Goal: Task Accomplishment & Management: Manage account settings

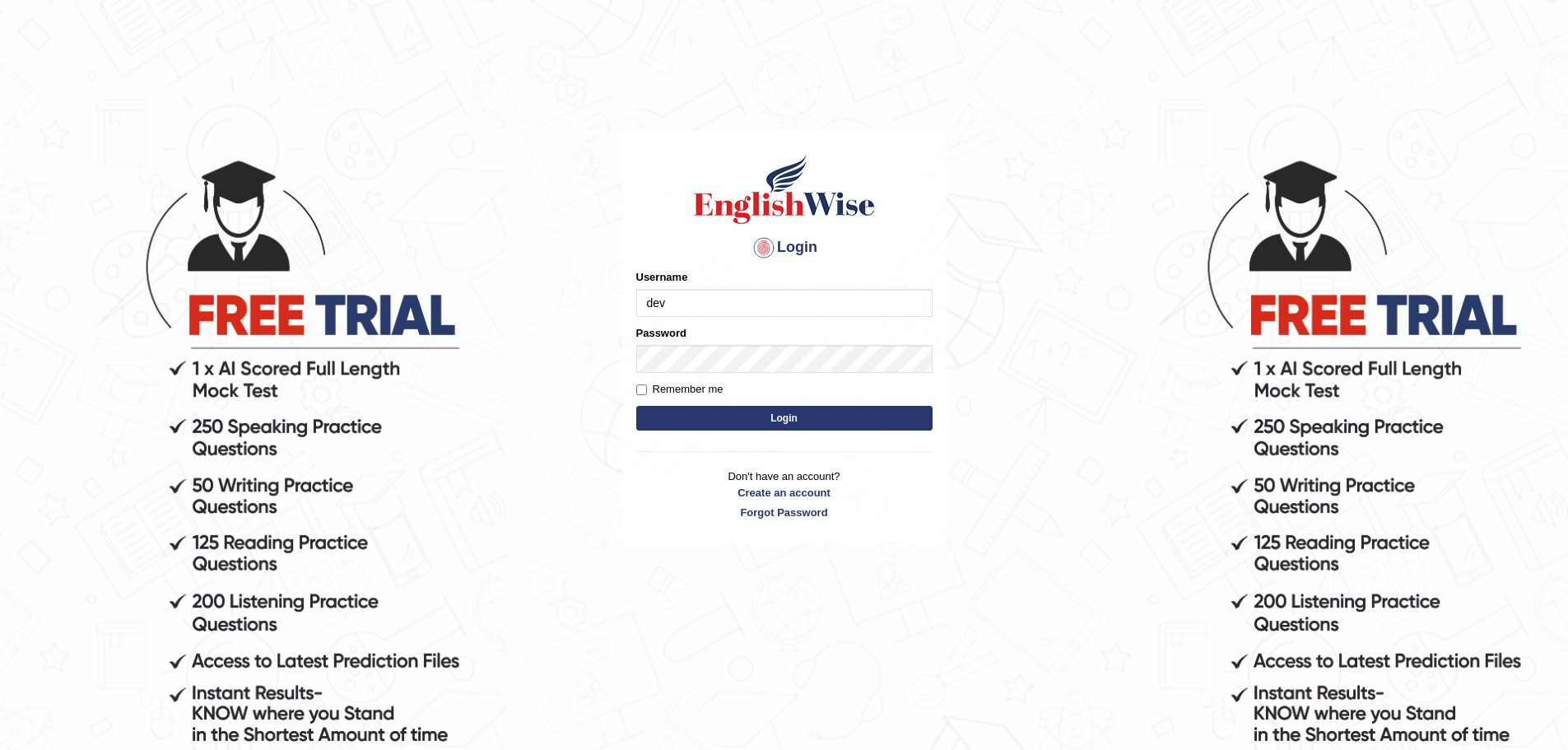
type input "devendra137"
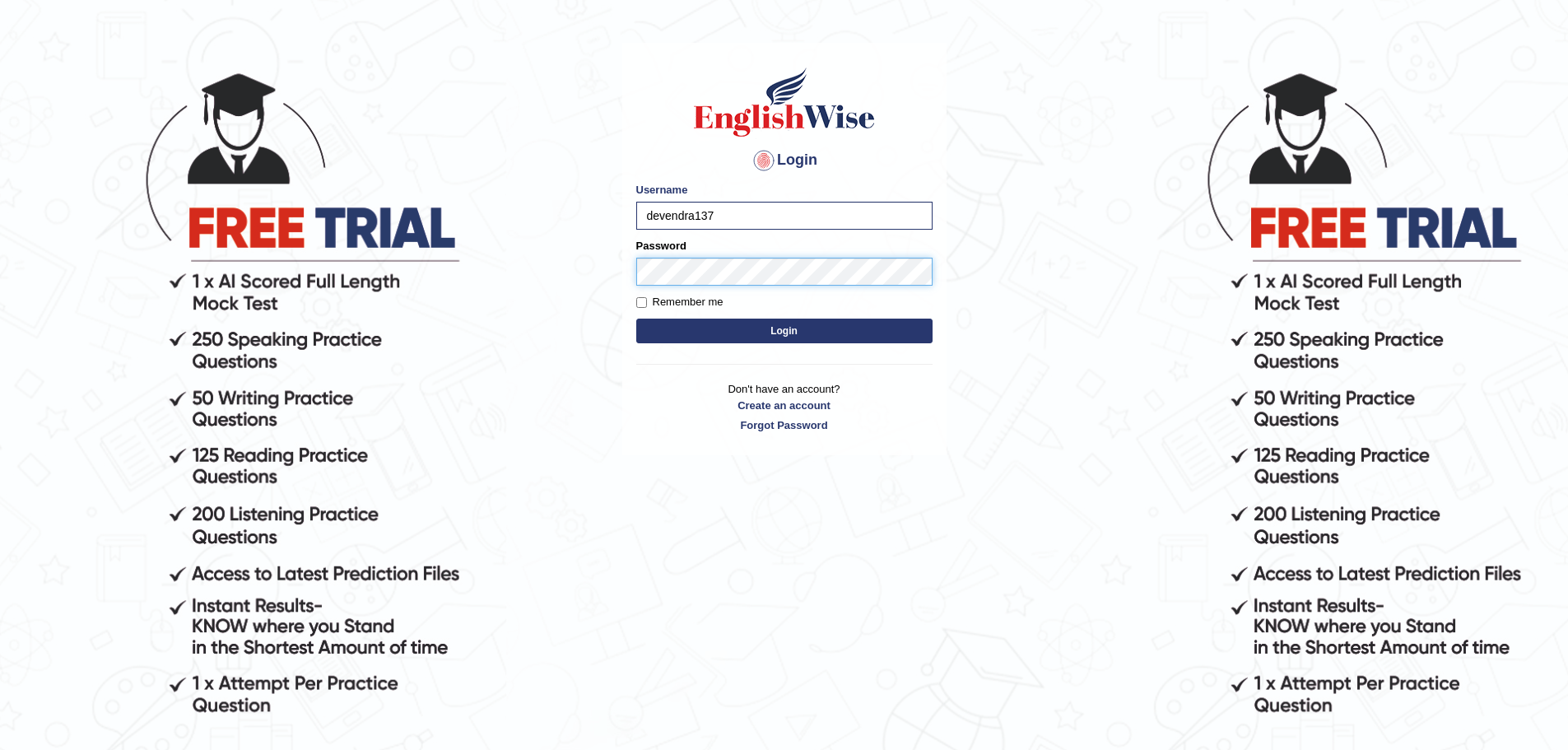
scroll to position [167, 0]
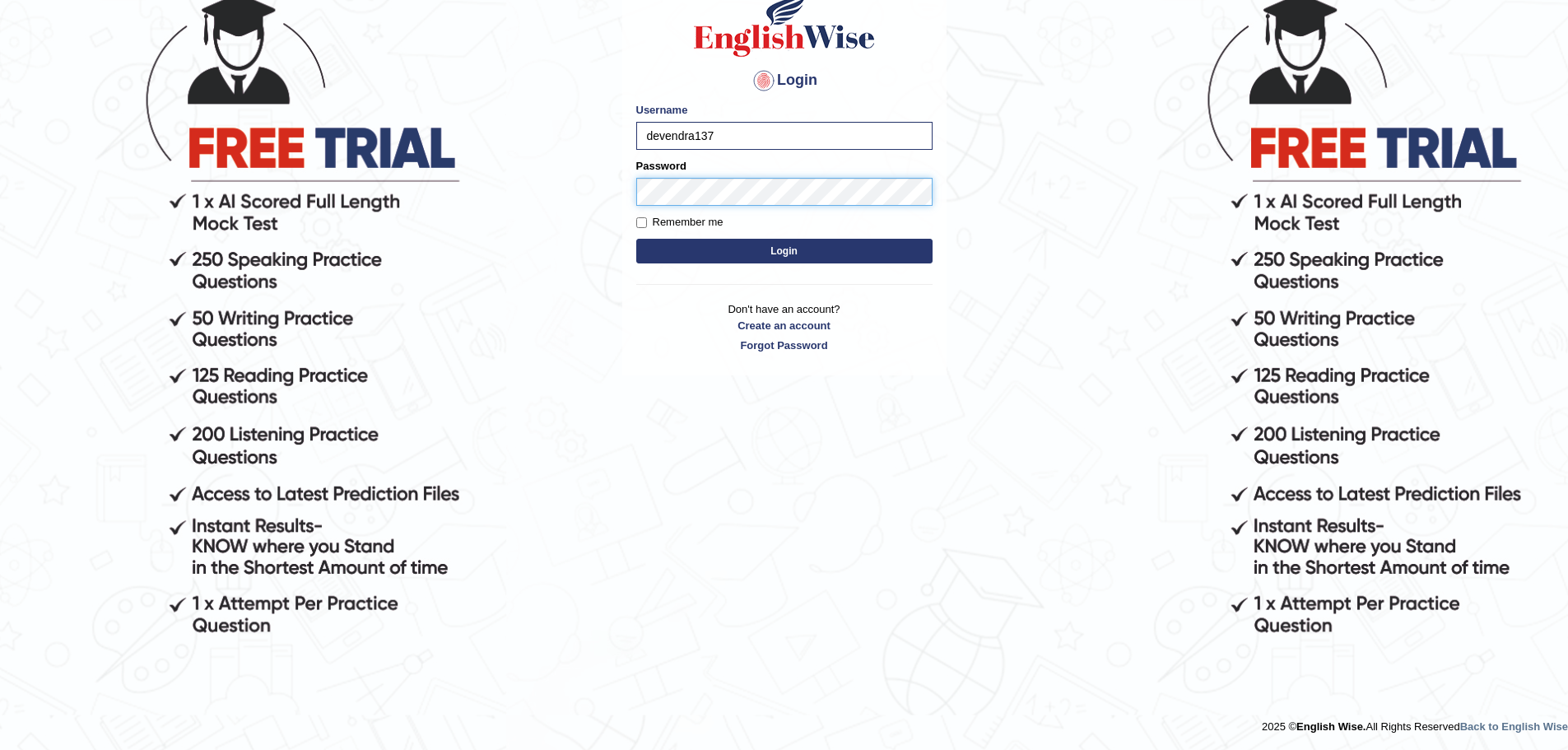
click at [636, 239] on button "Login" at bounding box center [784, 251] width 296 height 24
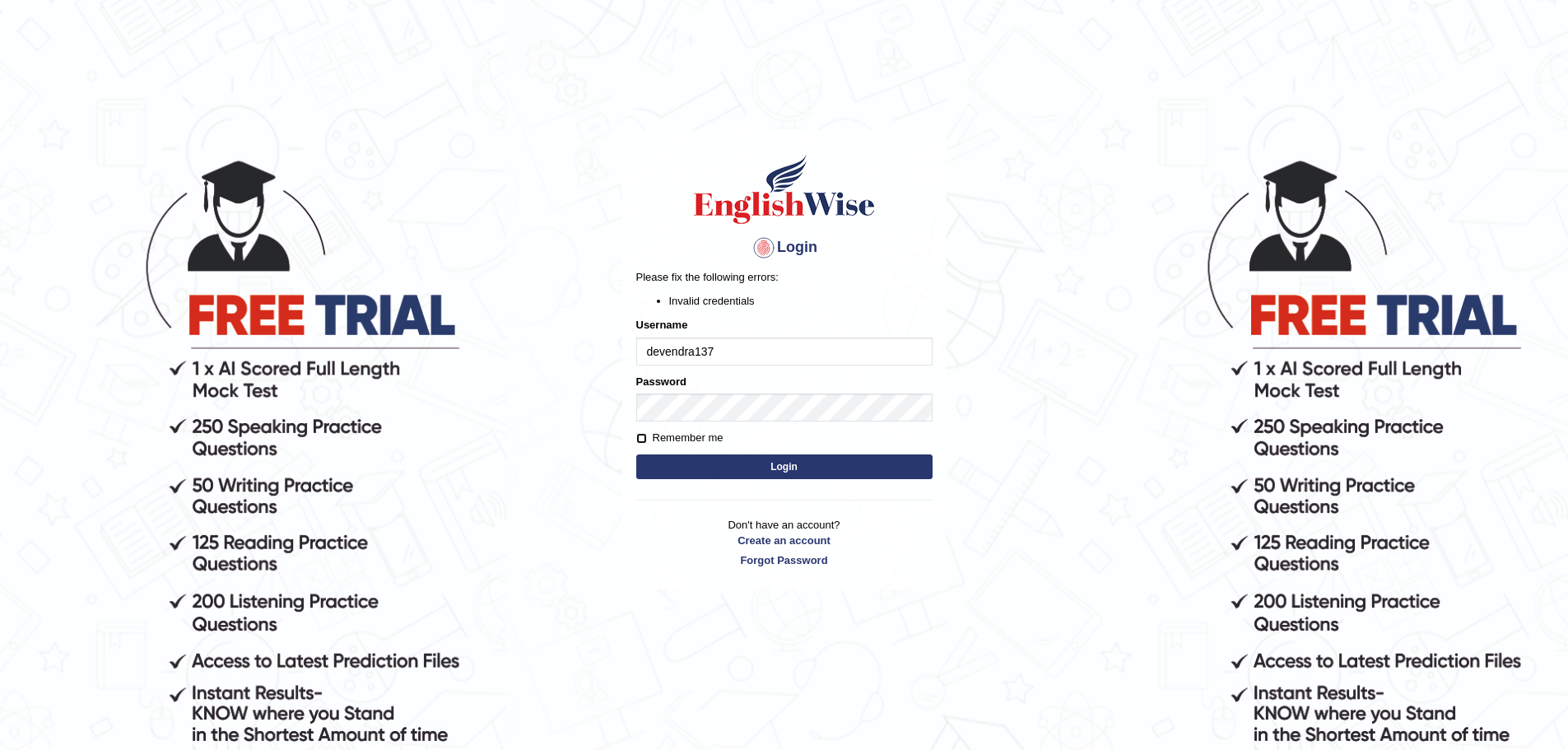
click at [640, 442] on input "Remember me" at bounding box center [641, 438] width 10 height 10
checkbox input "true"
click at [636, 455] on button "Login" at bounding box center [784, 467] width 296 height 24
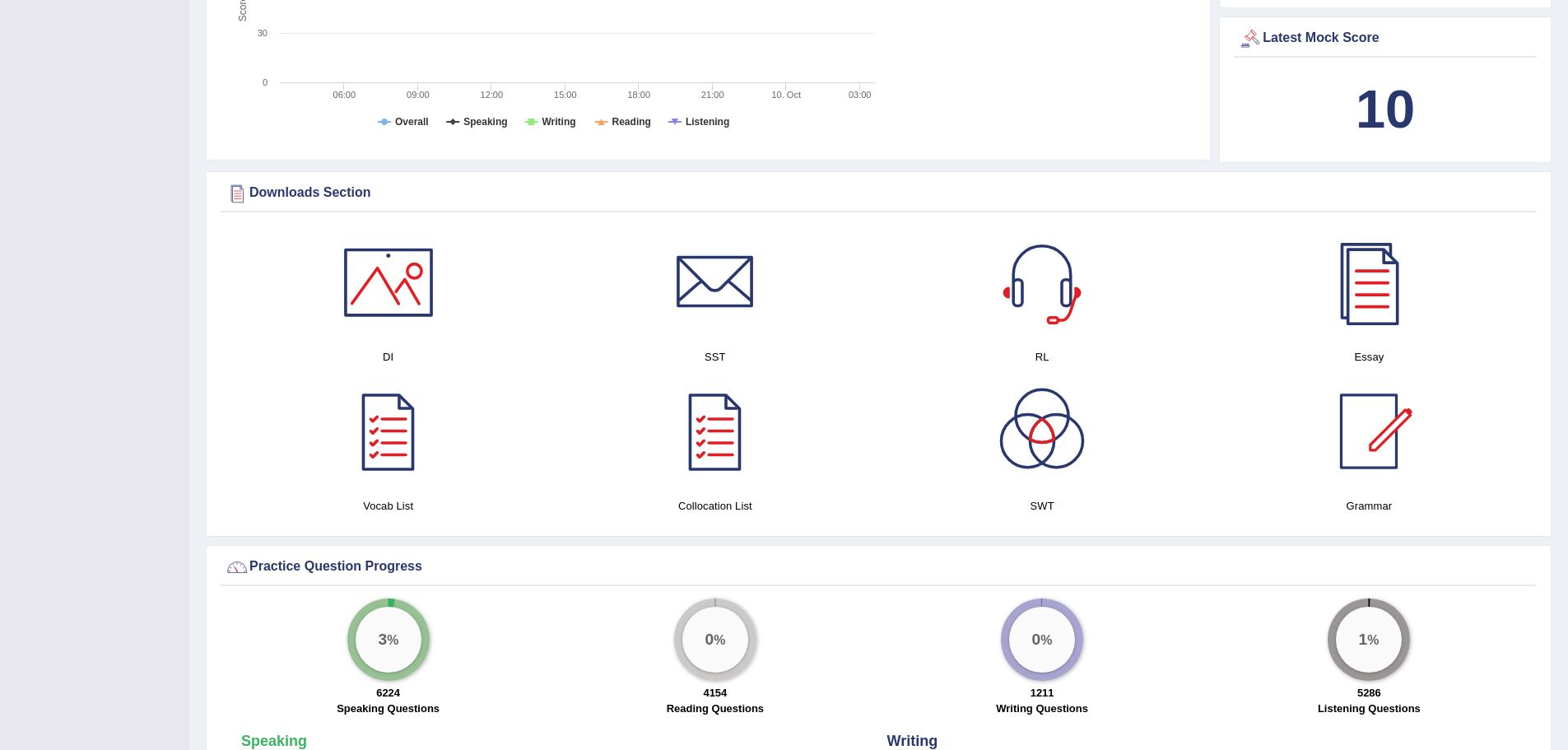
scroll to position [768, 0]
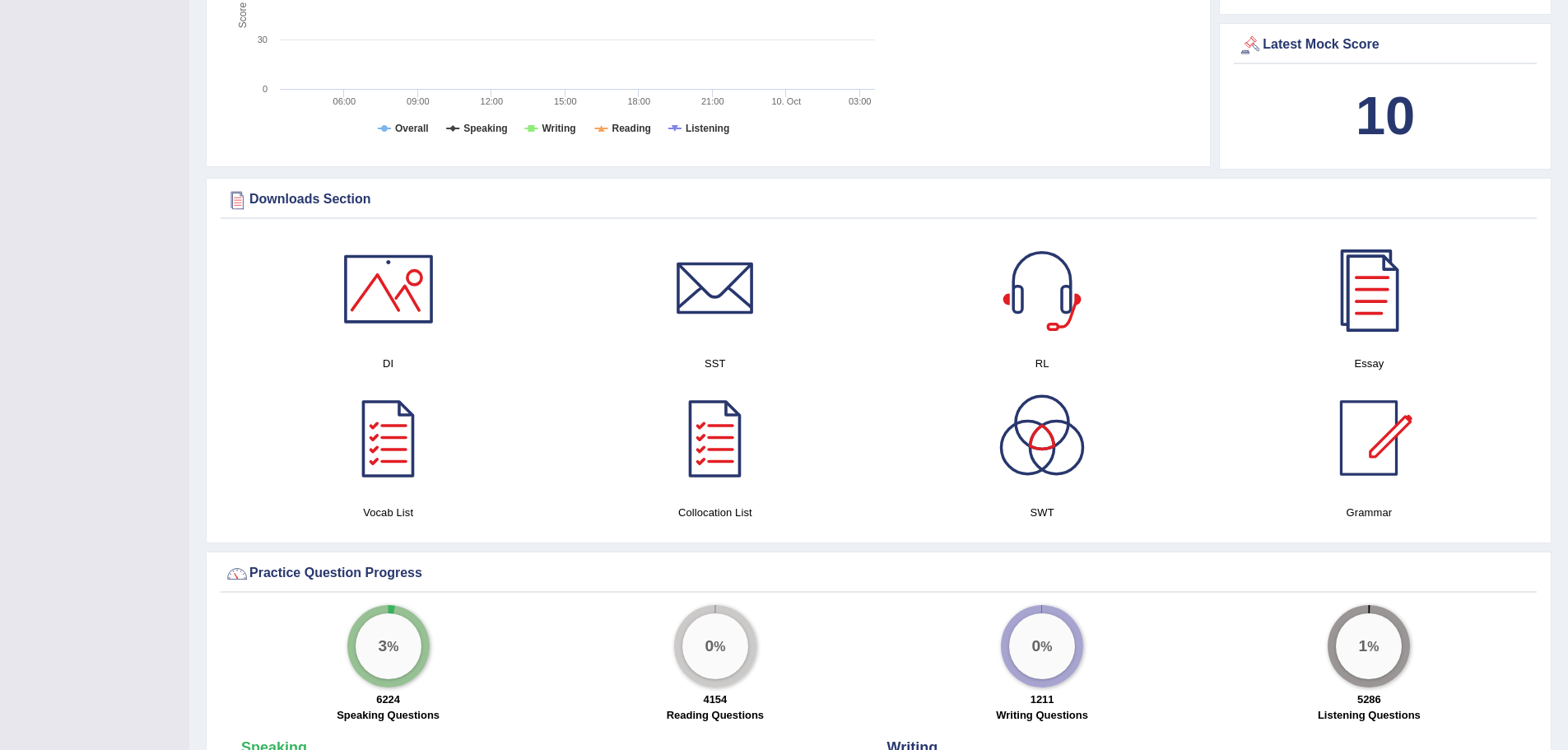
click at [1370, 294] on div at bounding box center [1368, 289] width 115 height 115
click at [1034, 468] on div at bounding box center [1042, 438] width 115 height 115
click at [707, 451] on div at bounding box center [715, 438] width 115 height 115
click at [1222, 478] on link at bounding box center [1369, 438] width 310 height 115
click at [717, 313] on div at bounding box center [715, 289] width 115 height 115
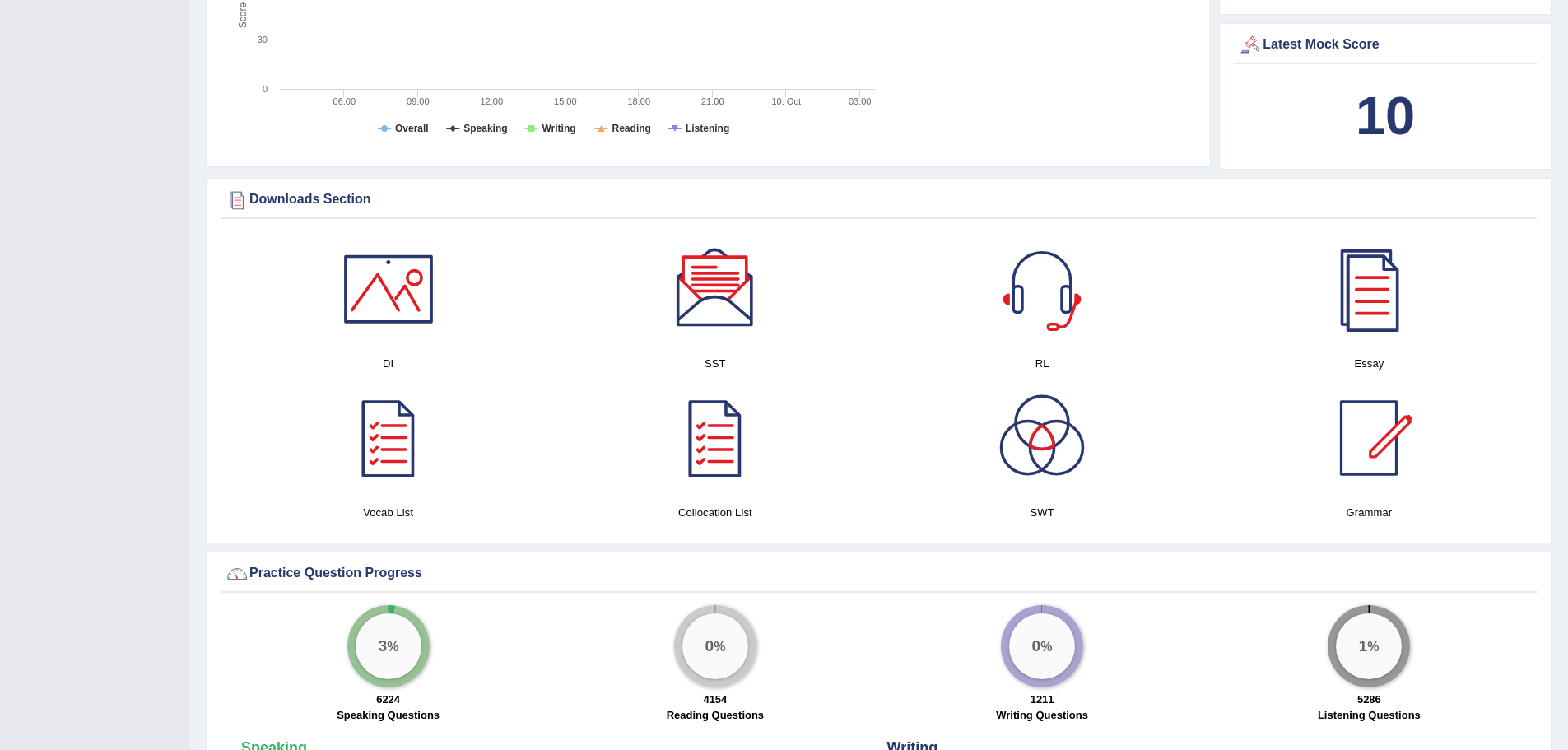
click at [1034, 443] on div at bounding box center [1042, 438] width 115 height 115
click at [1351, 423] on div at bounding box center [1368, 438] width 115 height 115
click at [1366, 297] on div at bounding box center [1368, 289] width 115 height 115
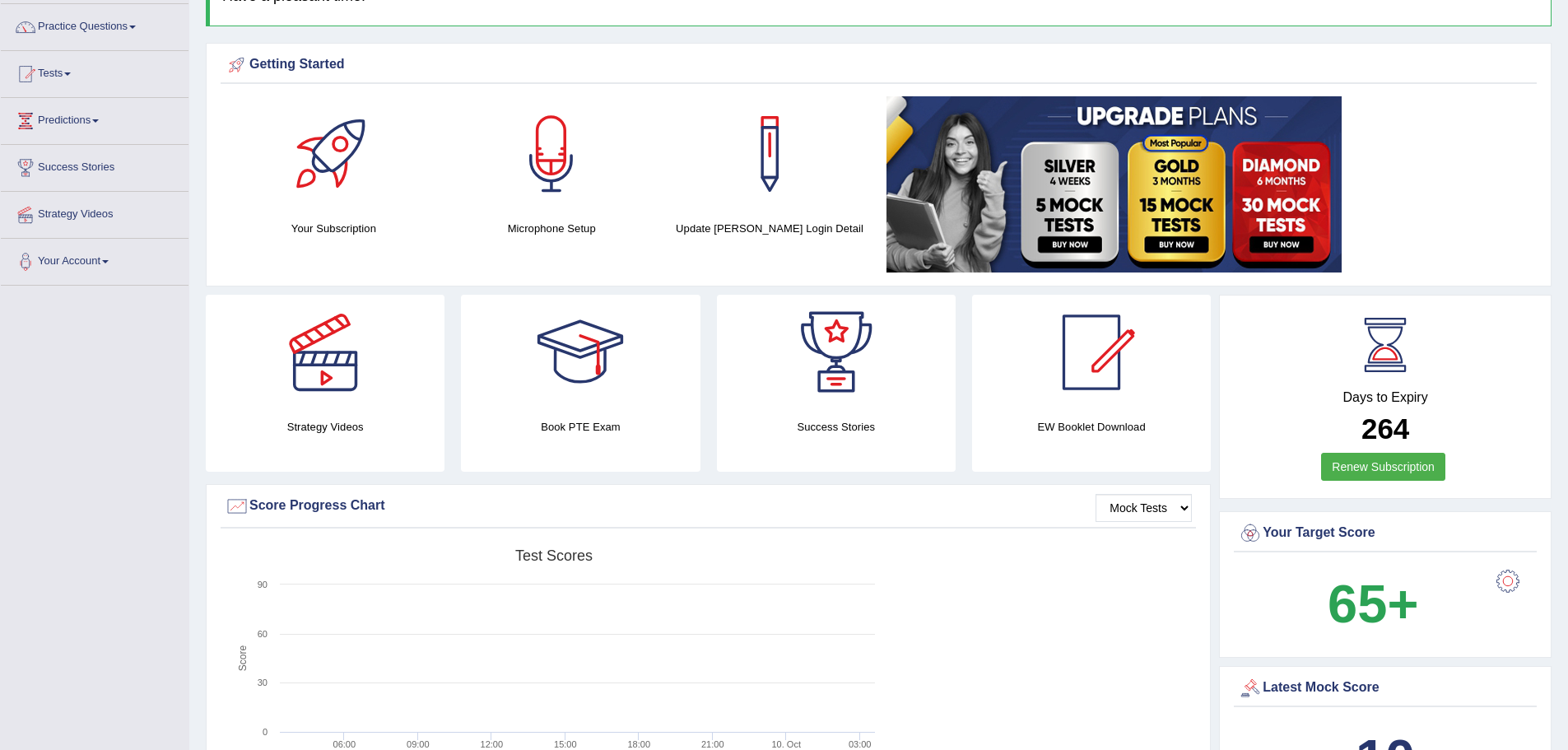
scroll to position [0, 0]
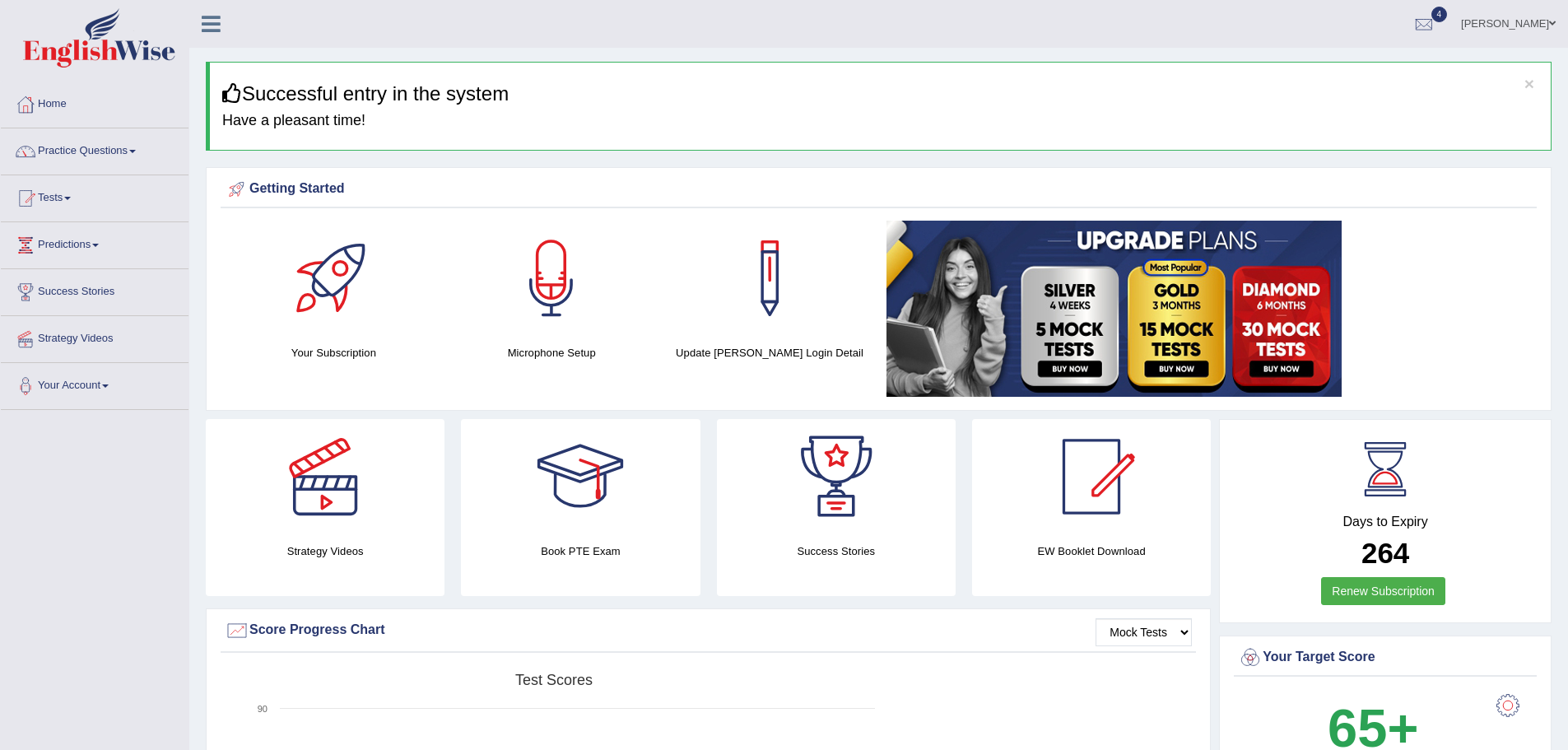
click at [1535, 22] on link "Devendra Dhungana" at bounding box center [1508, 22] width 119 height 43
click at [1428, 214] on link "Log out" at bounding box center [1478, 214] width 178 height 38
